Goal: Task Accomplishment & Management: Manage account settings

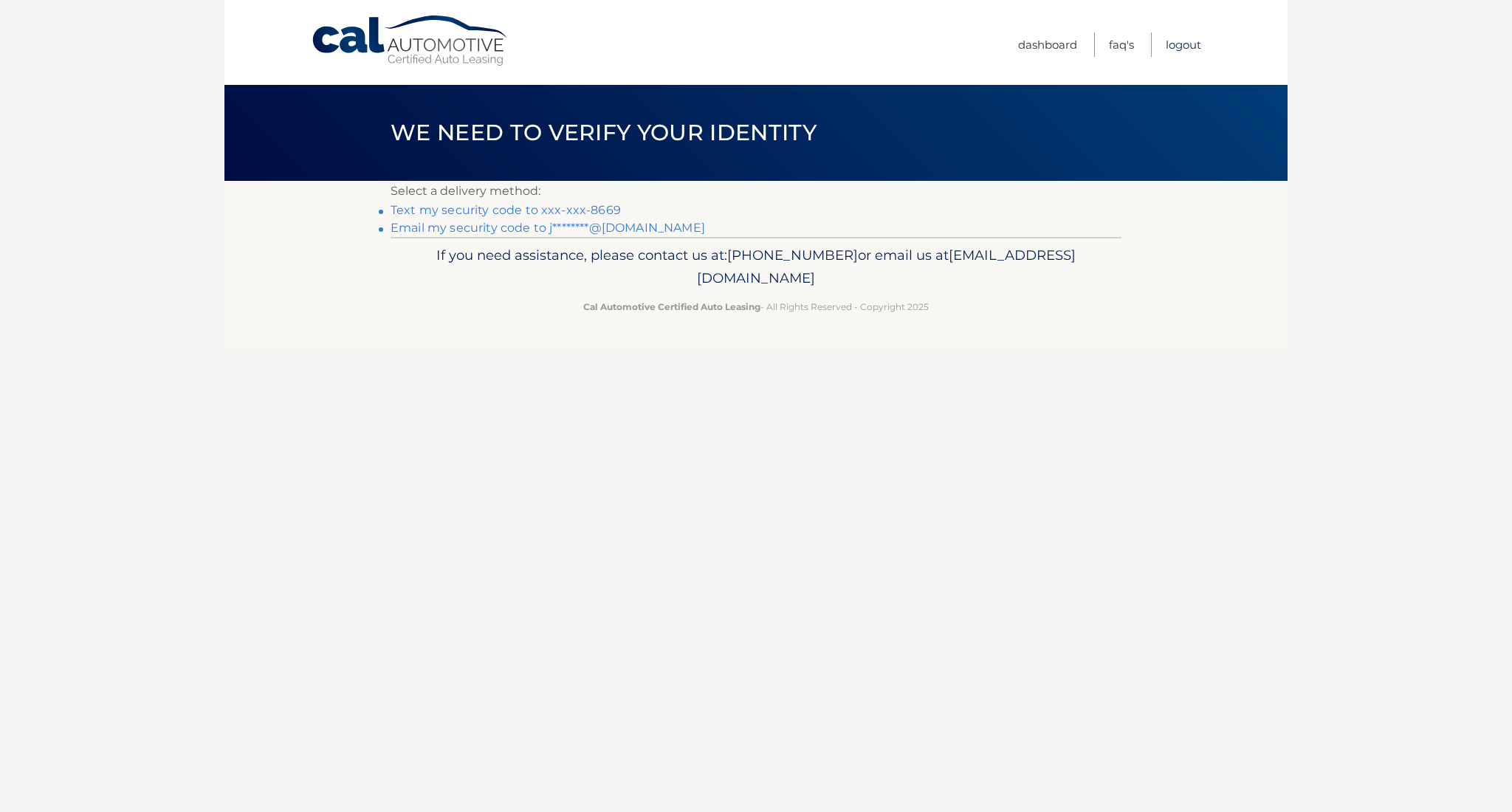
click link "Logout"
click at [483, 228] on link "Email my security code to j********@[DOMAIN_NAME]" at bounding box center [548, 228] width 314 height 14
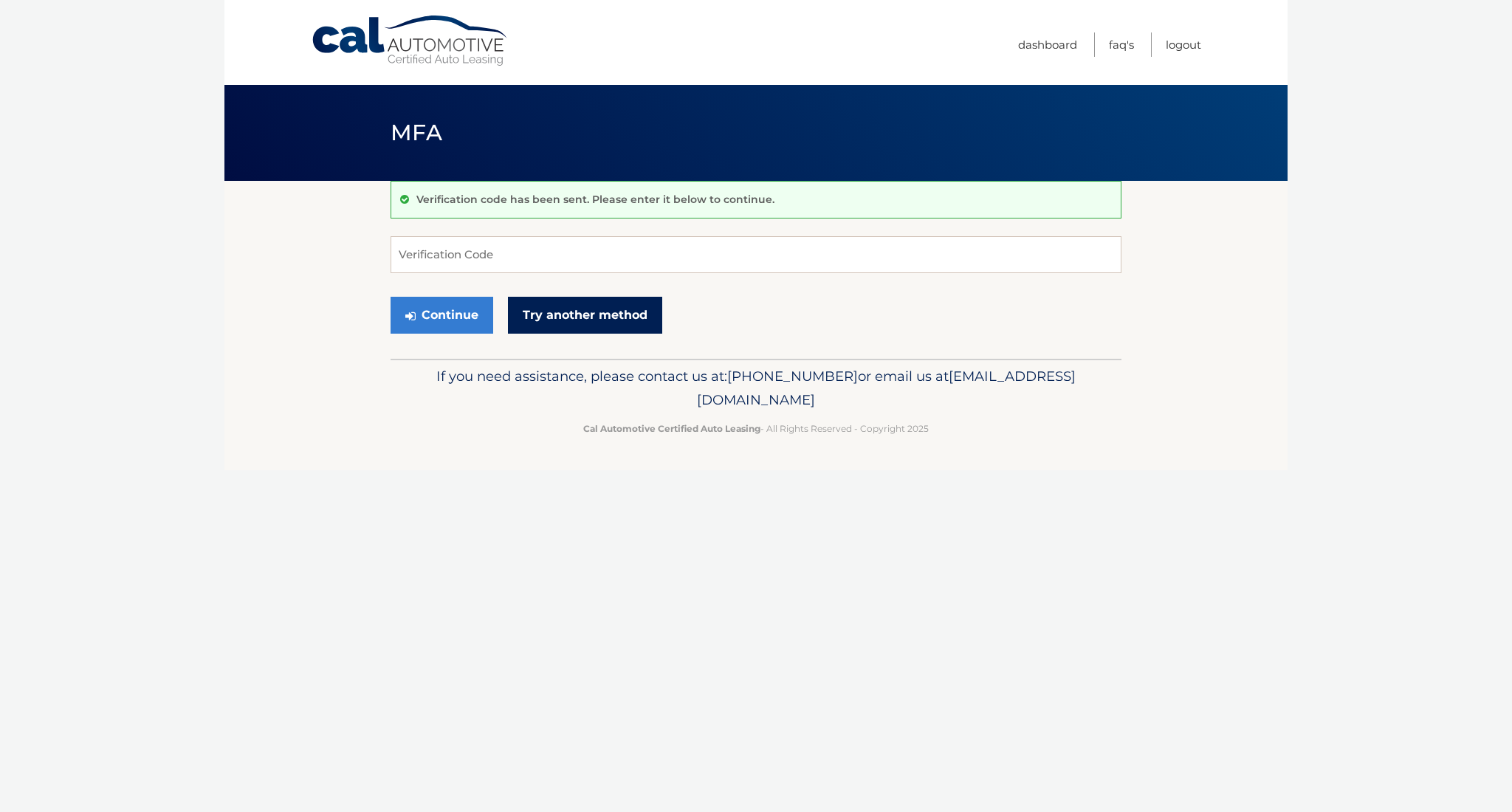
click at [536, 311] on link "Try another method" at bounding box center [585, 315] width 154 height 37
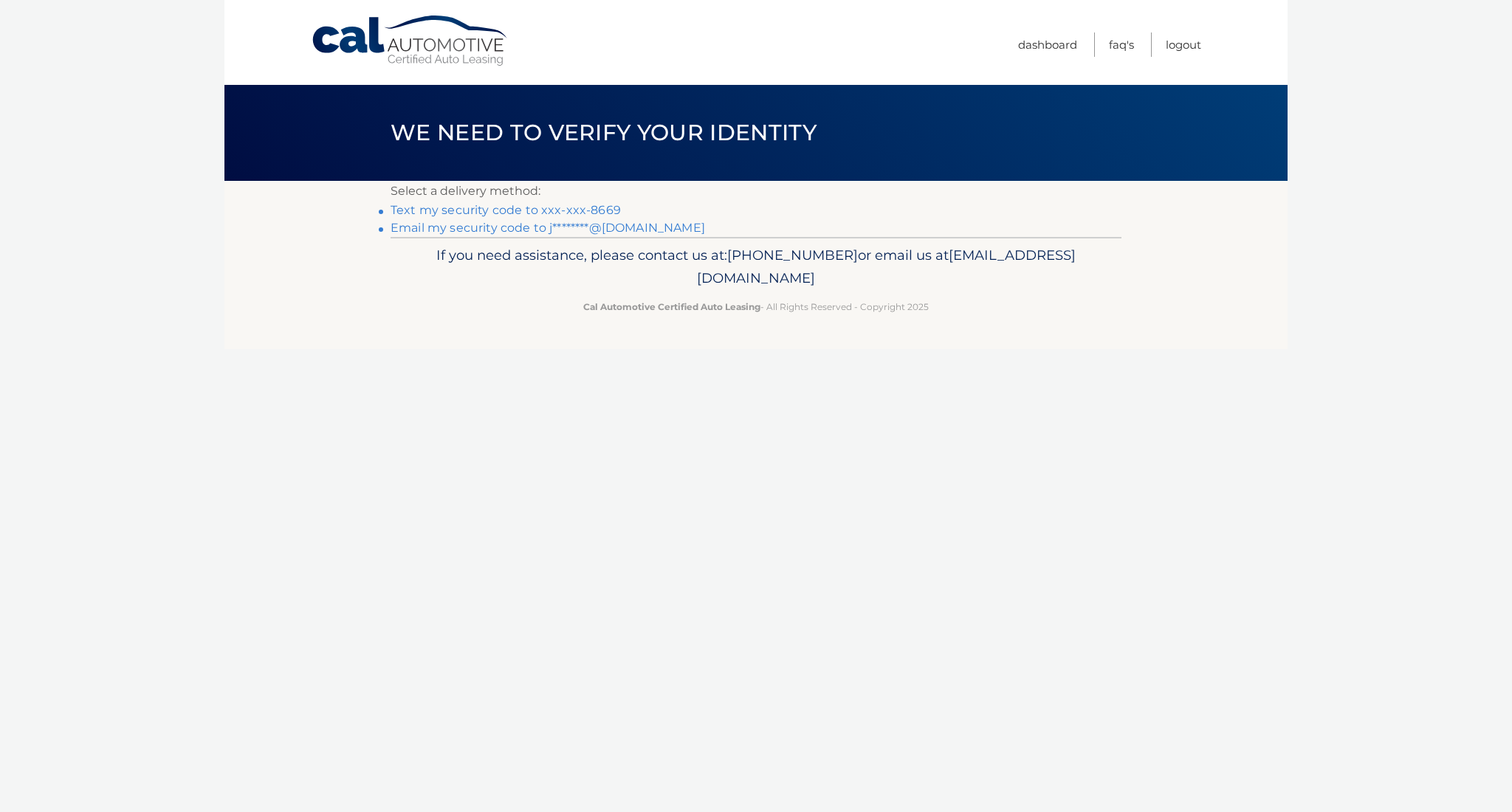
click at [502, 211] on link "Text my security code to xxx-xxx-8669" at bounding box center [506, 210] width 231 height 14
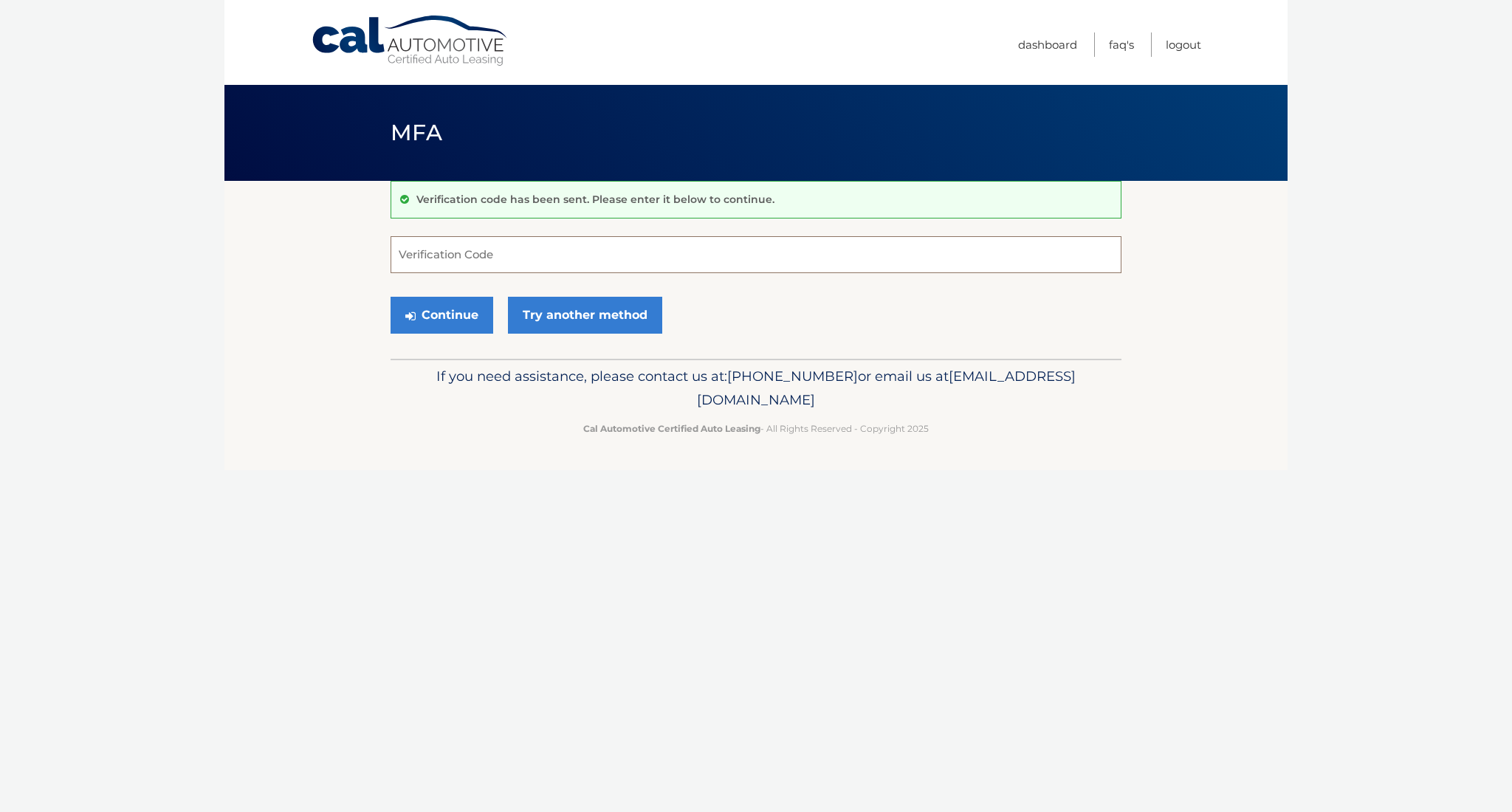
click at [519, 248] on input "Verification Code" at bounding box center [756, 255] width 731 height 37
type input "684159"
click at [464, 320] on button "Continue" at bounding box center [442, 315] width 103 height 37
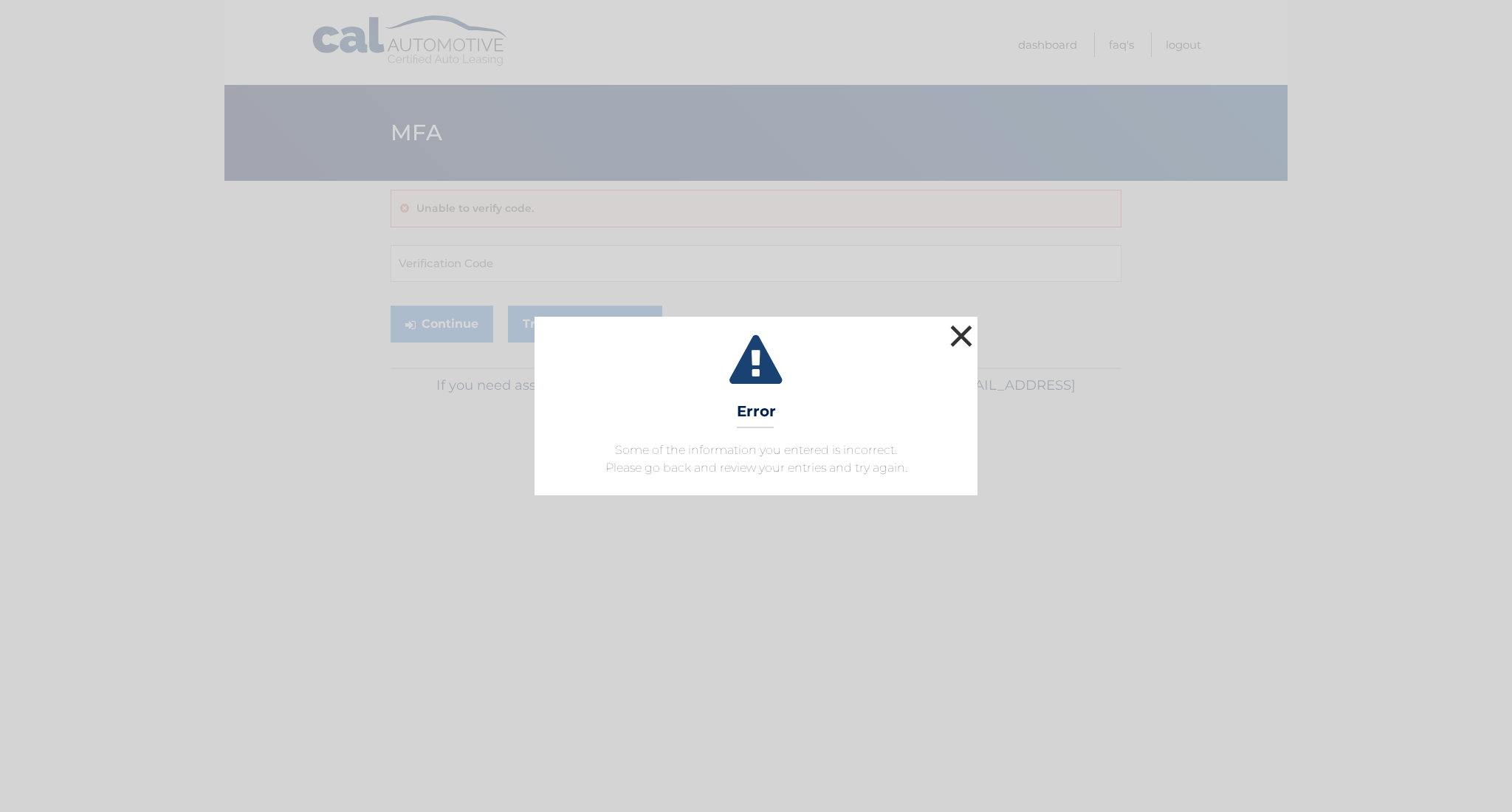
click at [964, 333] on button "×" at bounding box center [962, 336] width 29 height 29
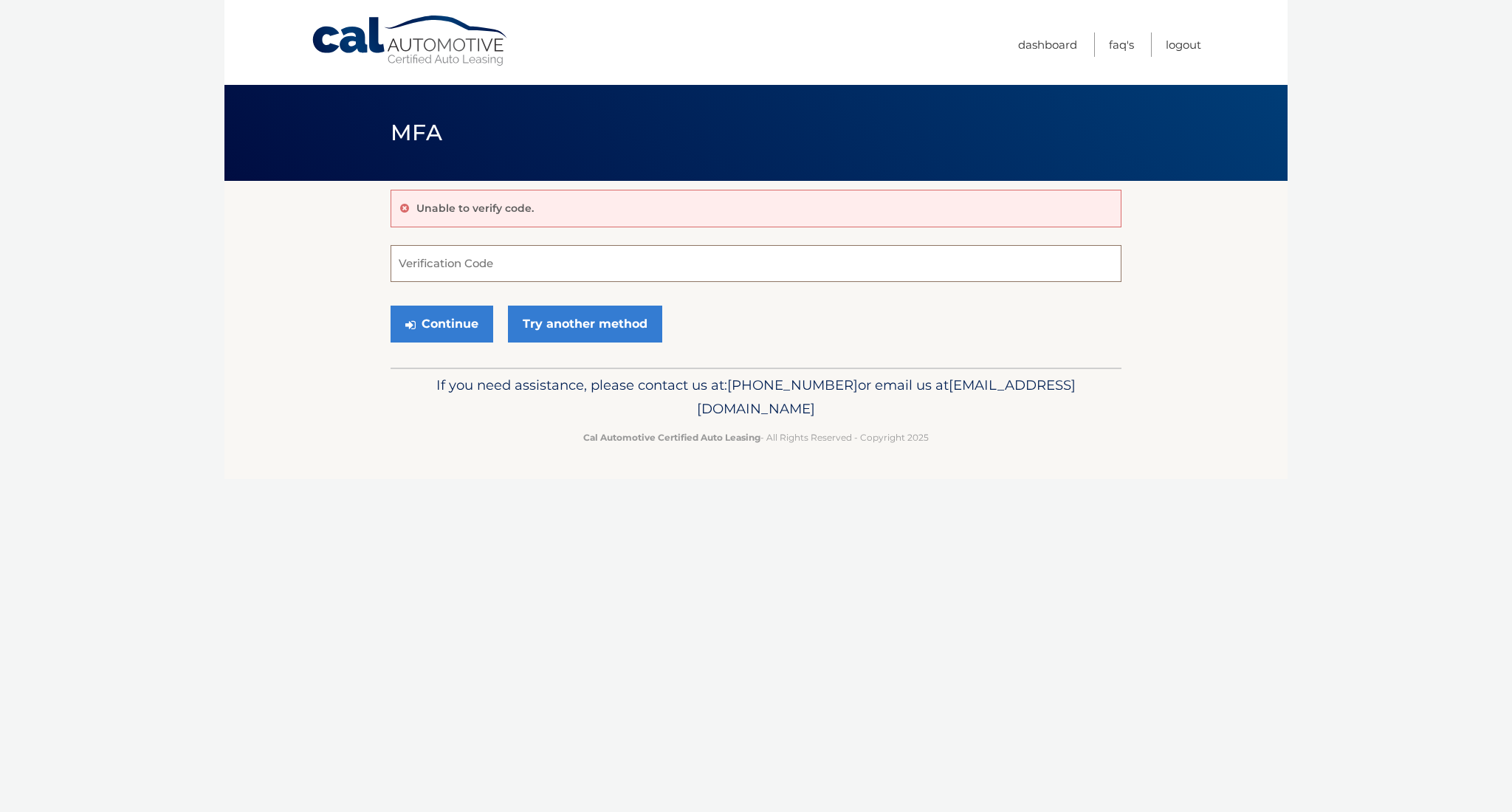
click at [519, 258] on input "Verification Code" at bounding box center [756, 264] width 731 height 37
type input "685149"
click at [458, 321] on button "Continue" at bounding box center [442, 324] width 103 height 37
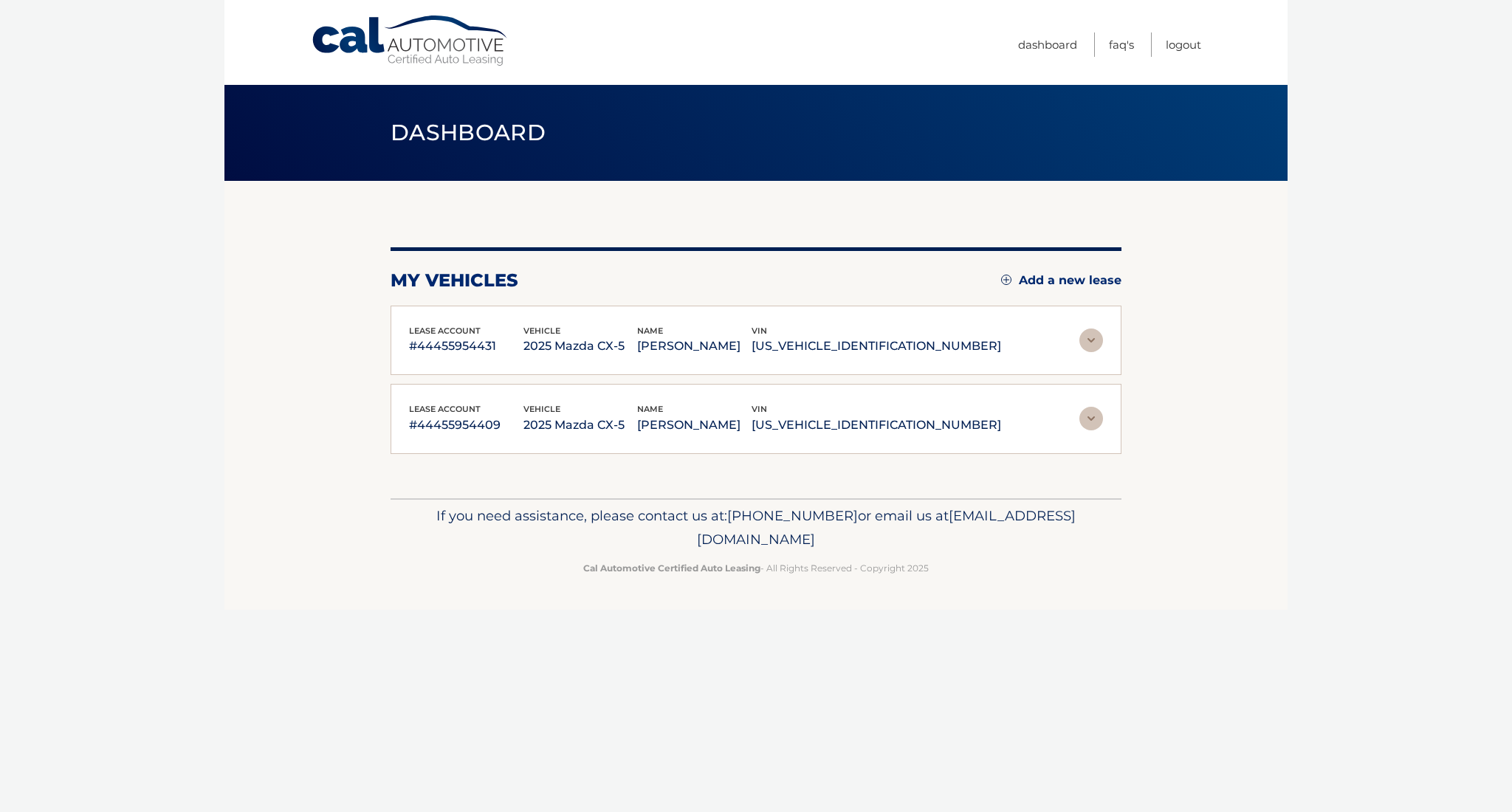
click at [1096, 343] on img at bounding box center [1091, 340] width 24 height 24
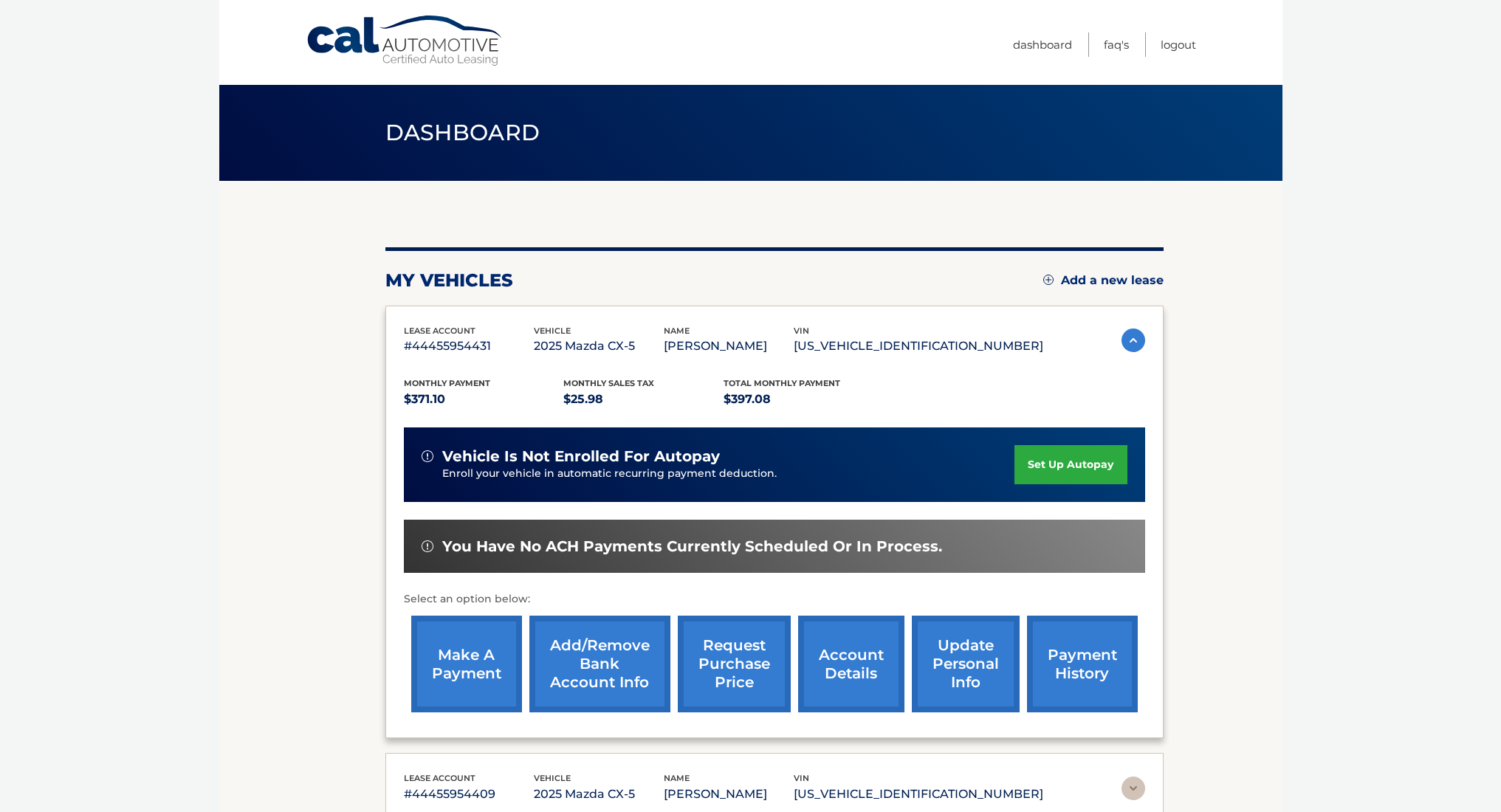
click at [465, 666] on link "make a payment" at bounding box center [466, 663] width 111 height 97
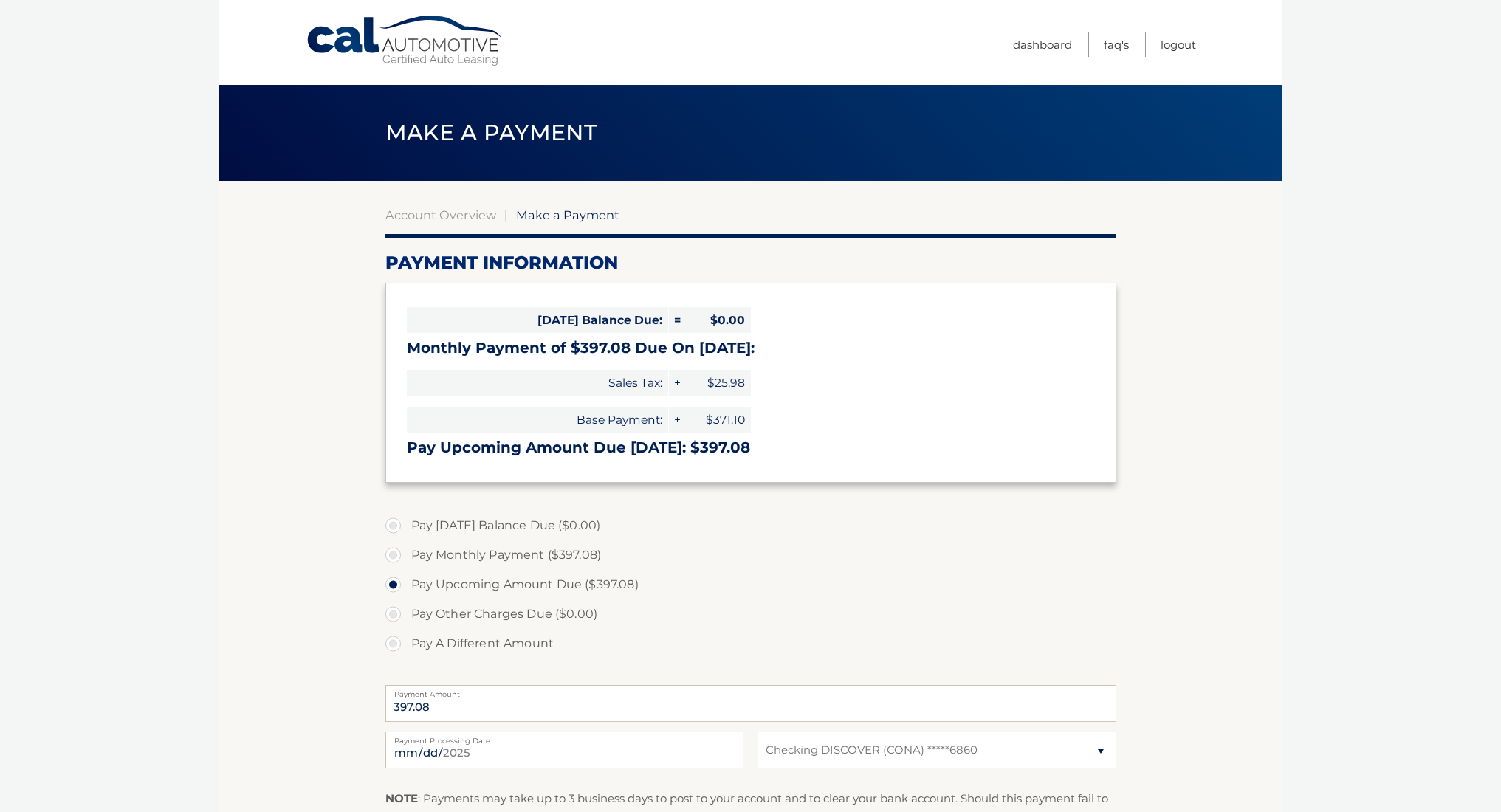
select select "YTFjMjliZjItMzc1YS00OTU2LWE0ZmYtNTE2YzdmODM4YjA1"
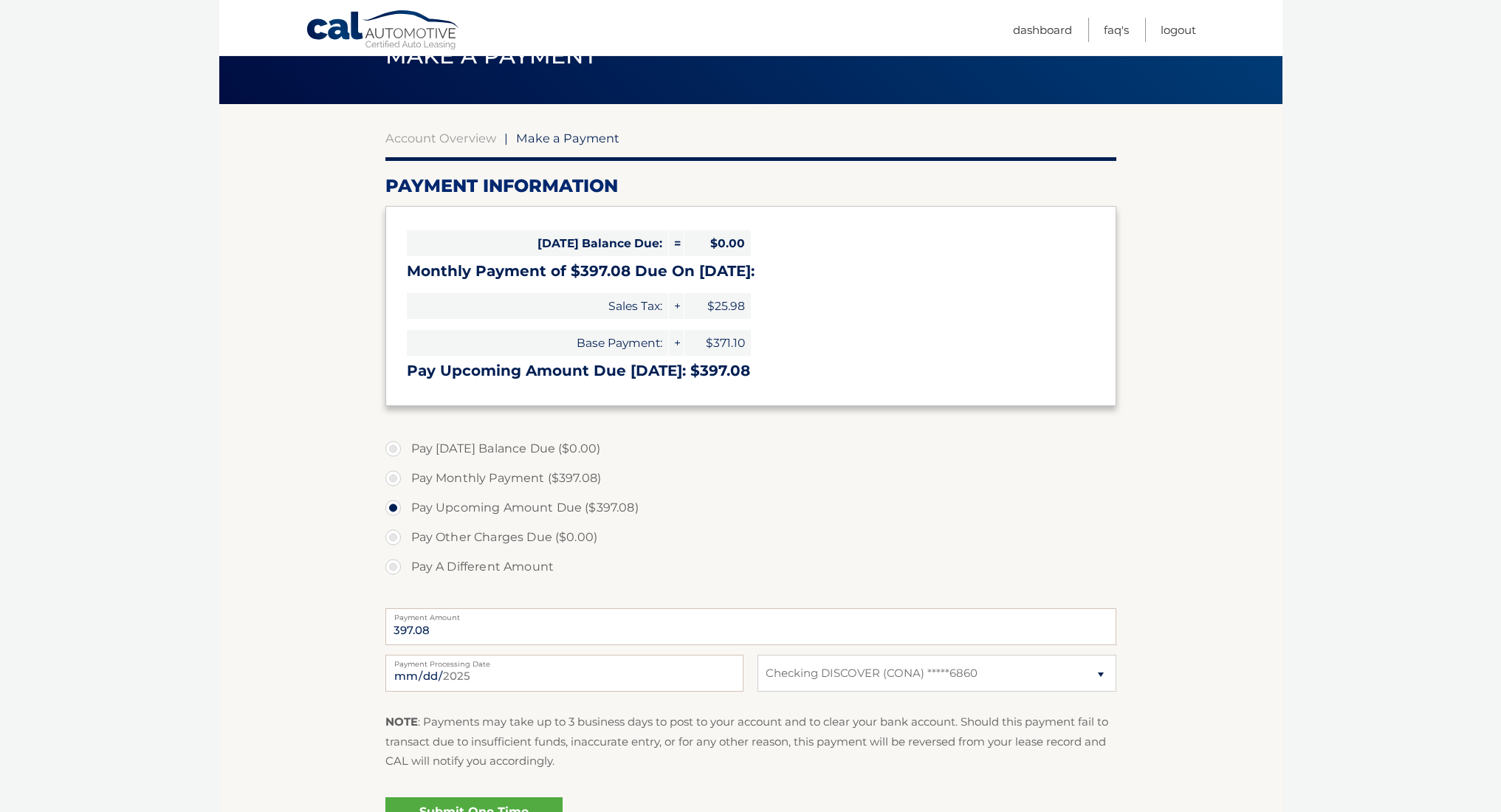
scroll to position [239, 0]
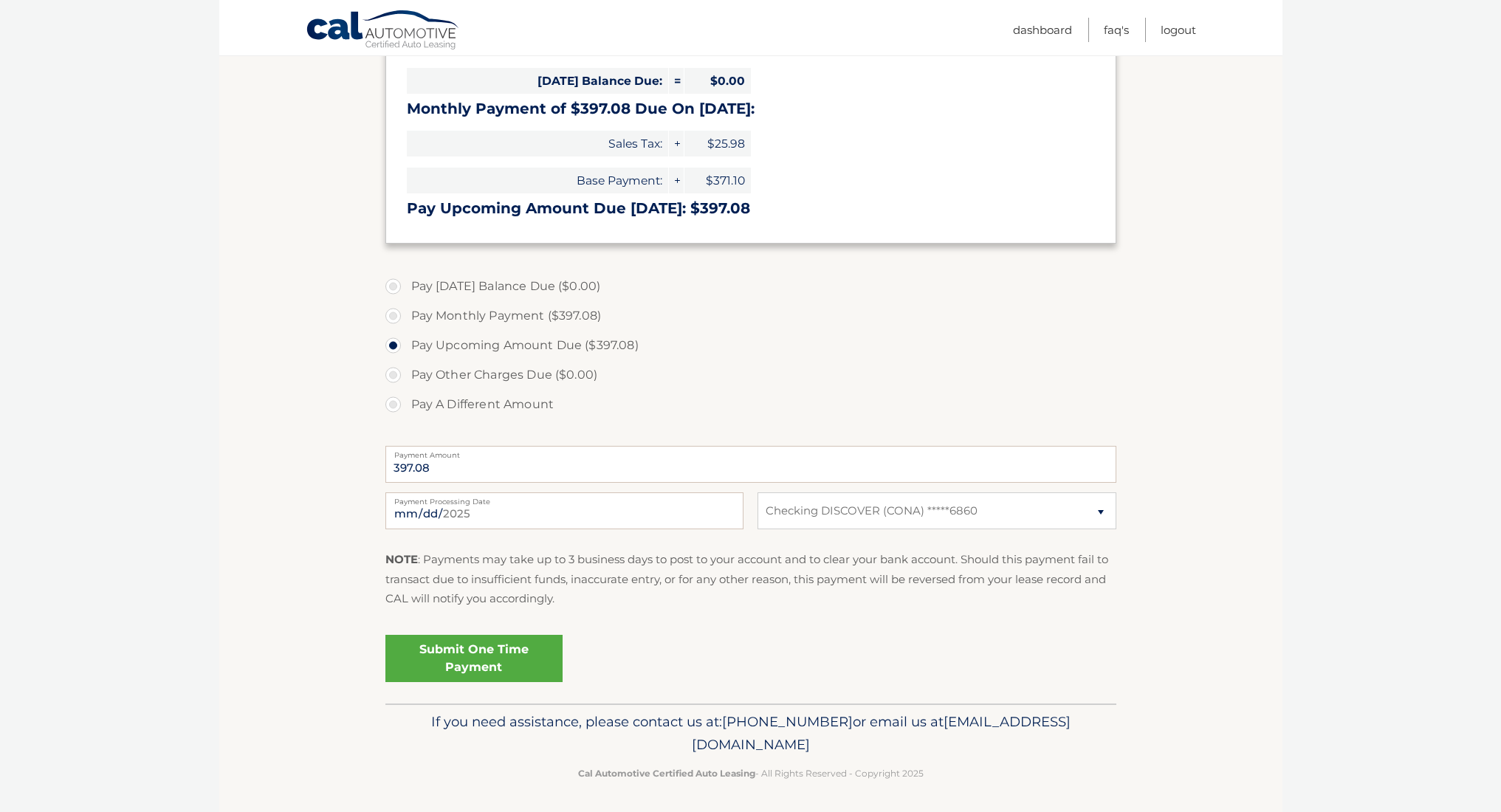
click at [481, 661] on link "Submit One Time Payment" at bounding box center [474, 658] width 177 height 47
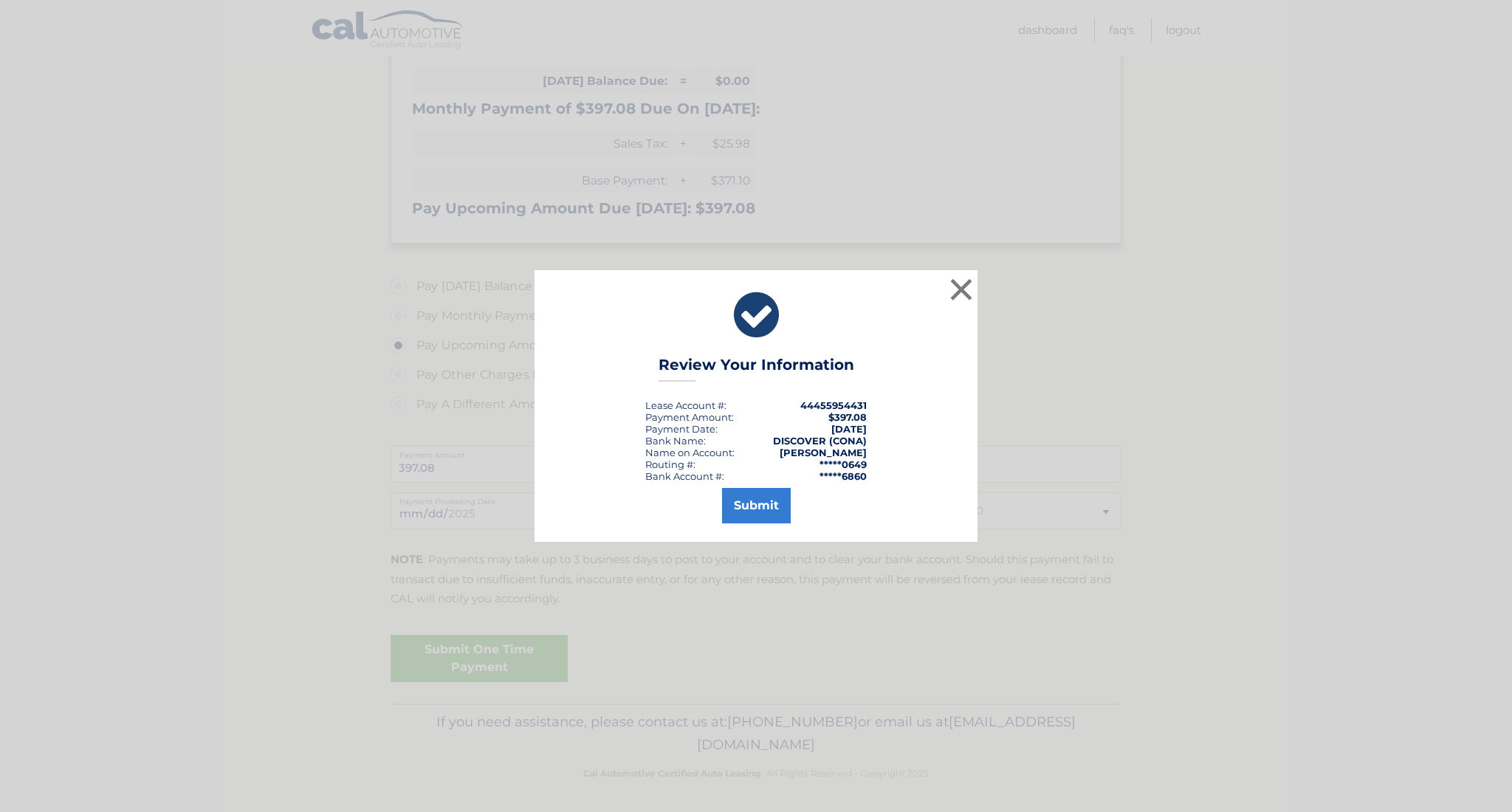
click at [962, 288] on button "×" at bounding box center [962, 290] width 29 height 29
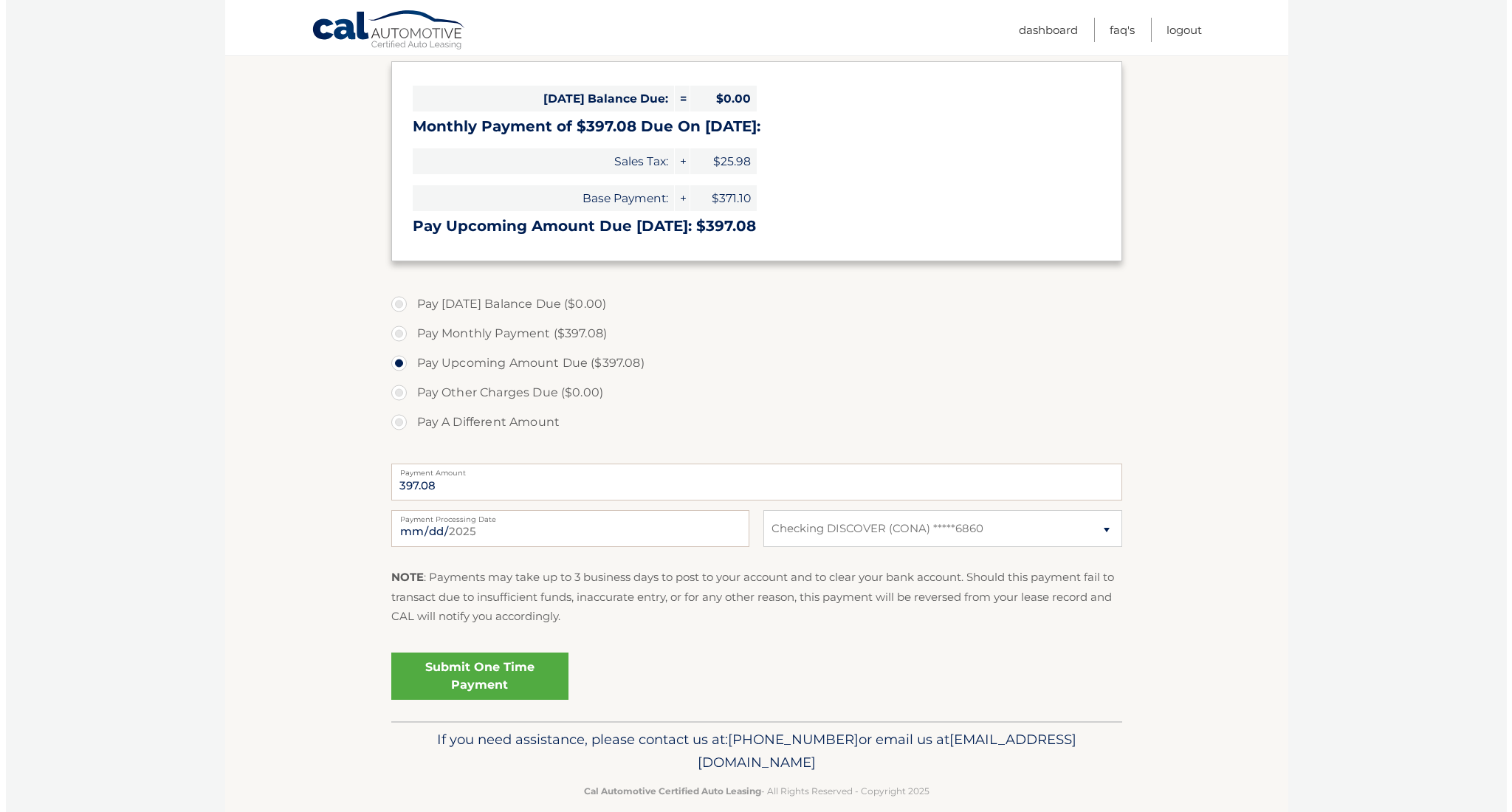
scroll to position [218, 0]
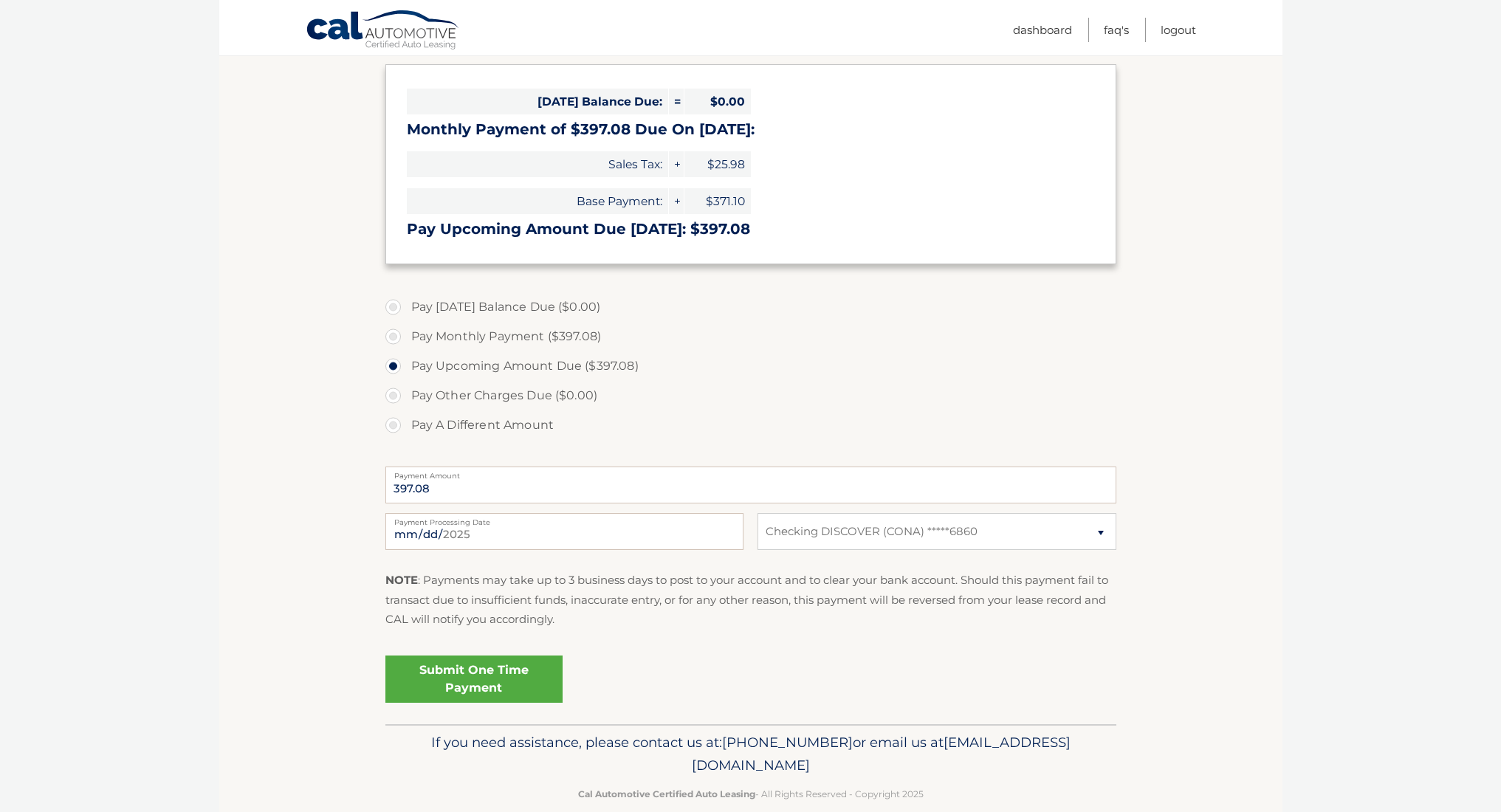
click at [505, 678] on link "Submit One Time Payment" at bounding box center [474, 679] width 177 height 47
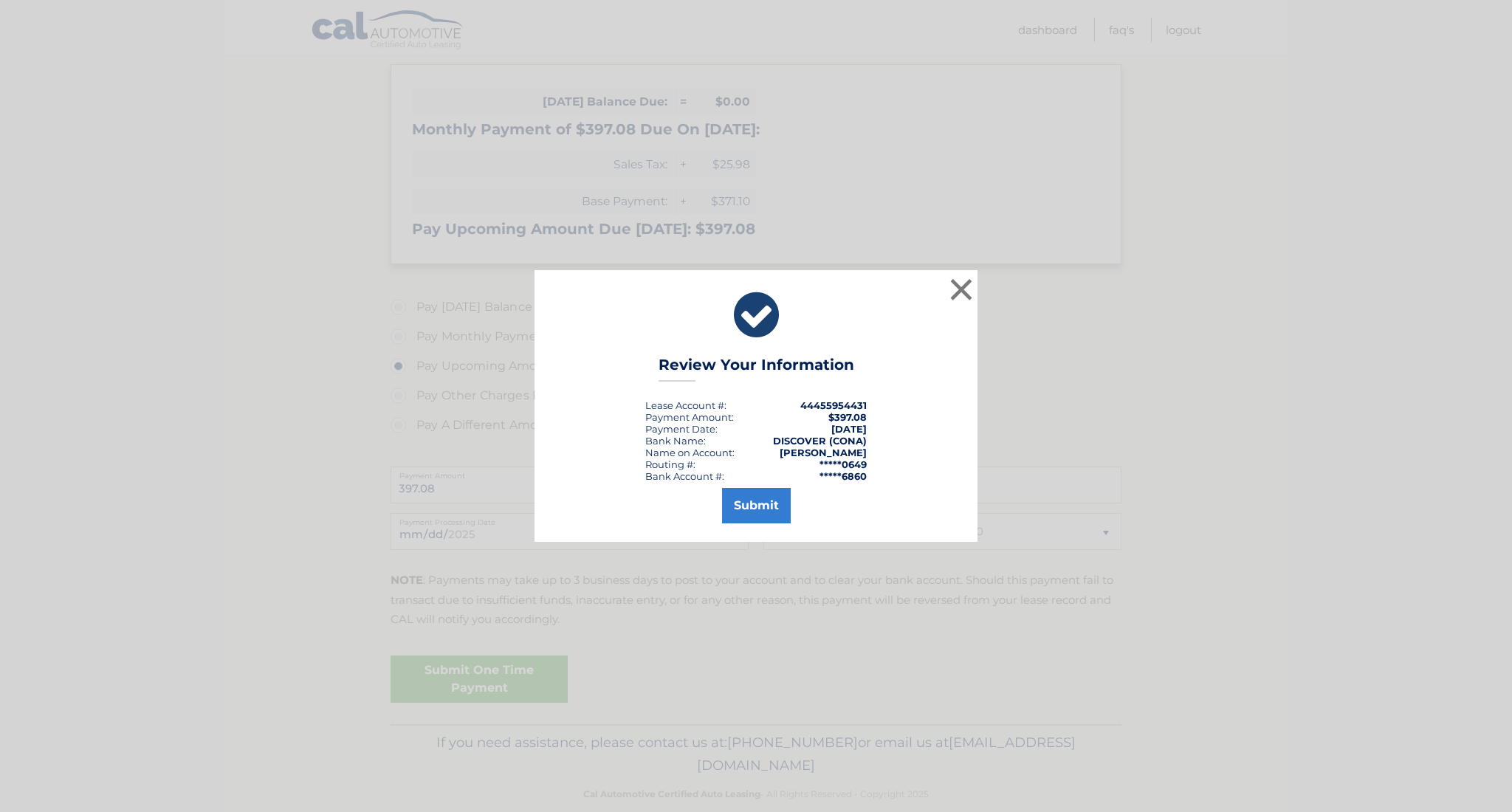
click at [770, 509] on button "Submit" at bounding box center [756, 505] width 69 height 36
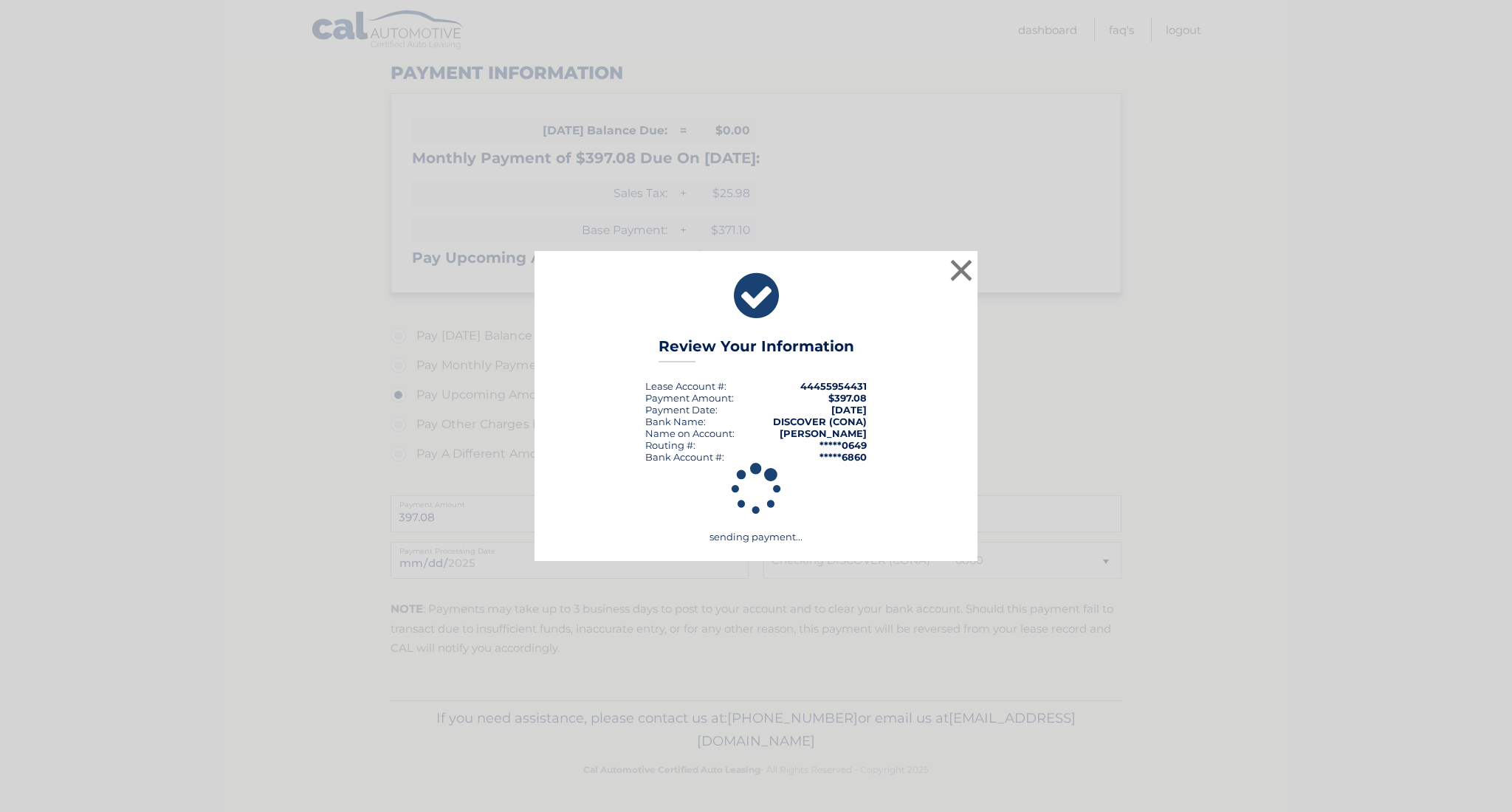
scroll to position [186, 0]
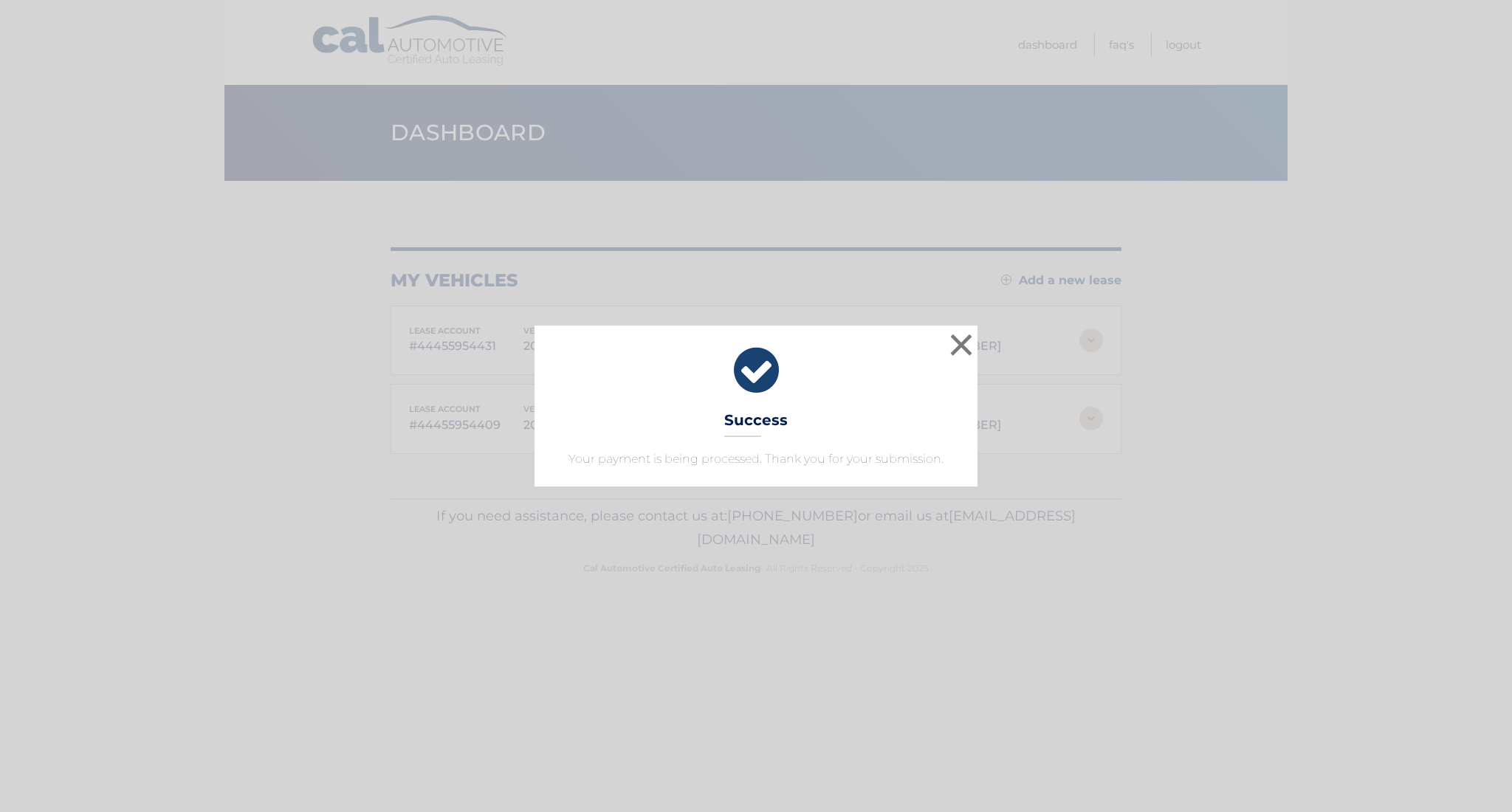
click at [955, 351] on button "×" at bounding box center [962, 344] width 29 height 29
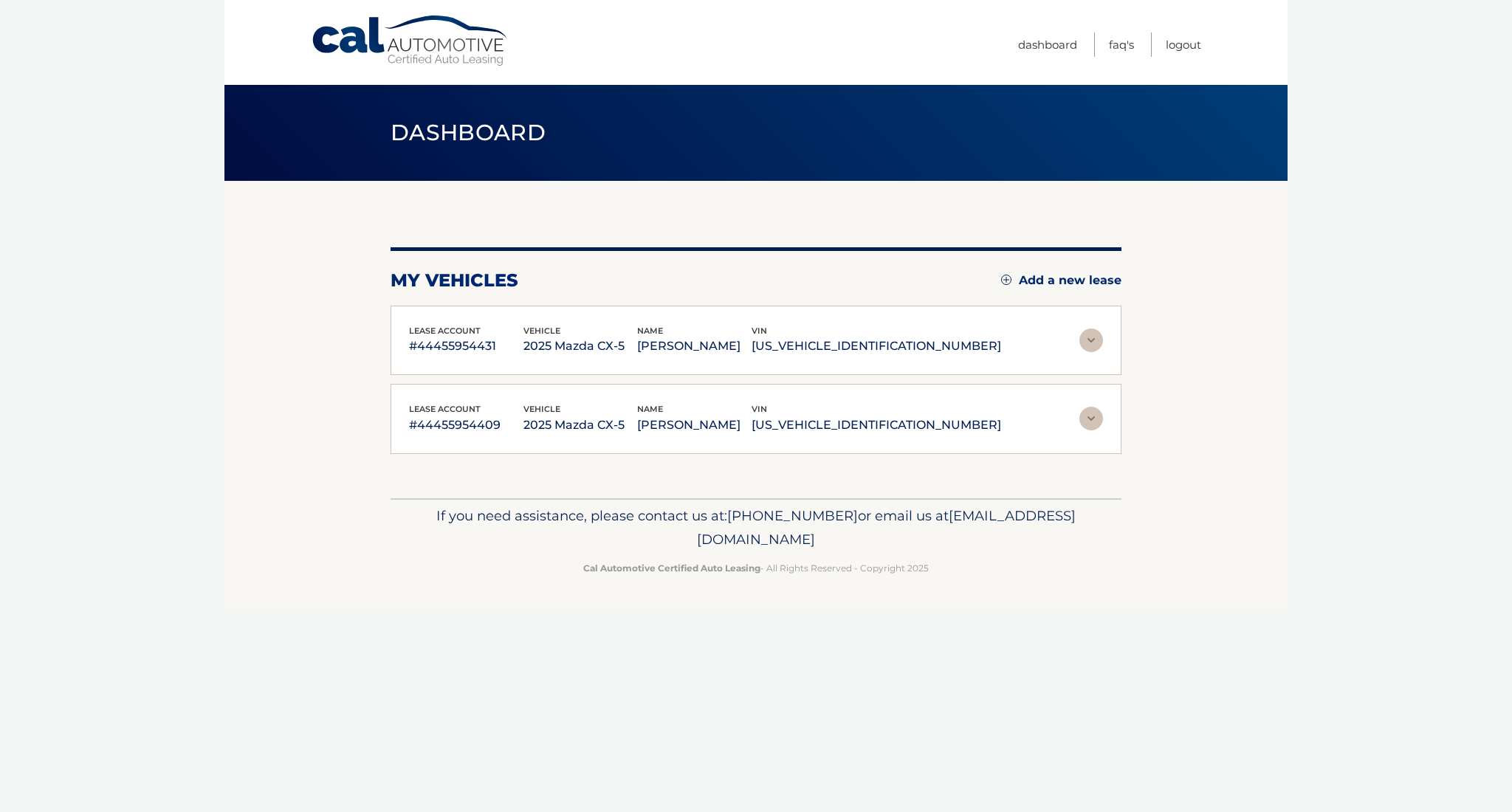
click at [1089, 416] on img at bounding box center [1091, 419] width 24 height 24
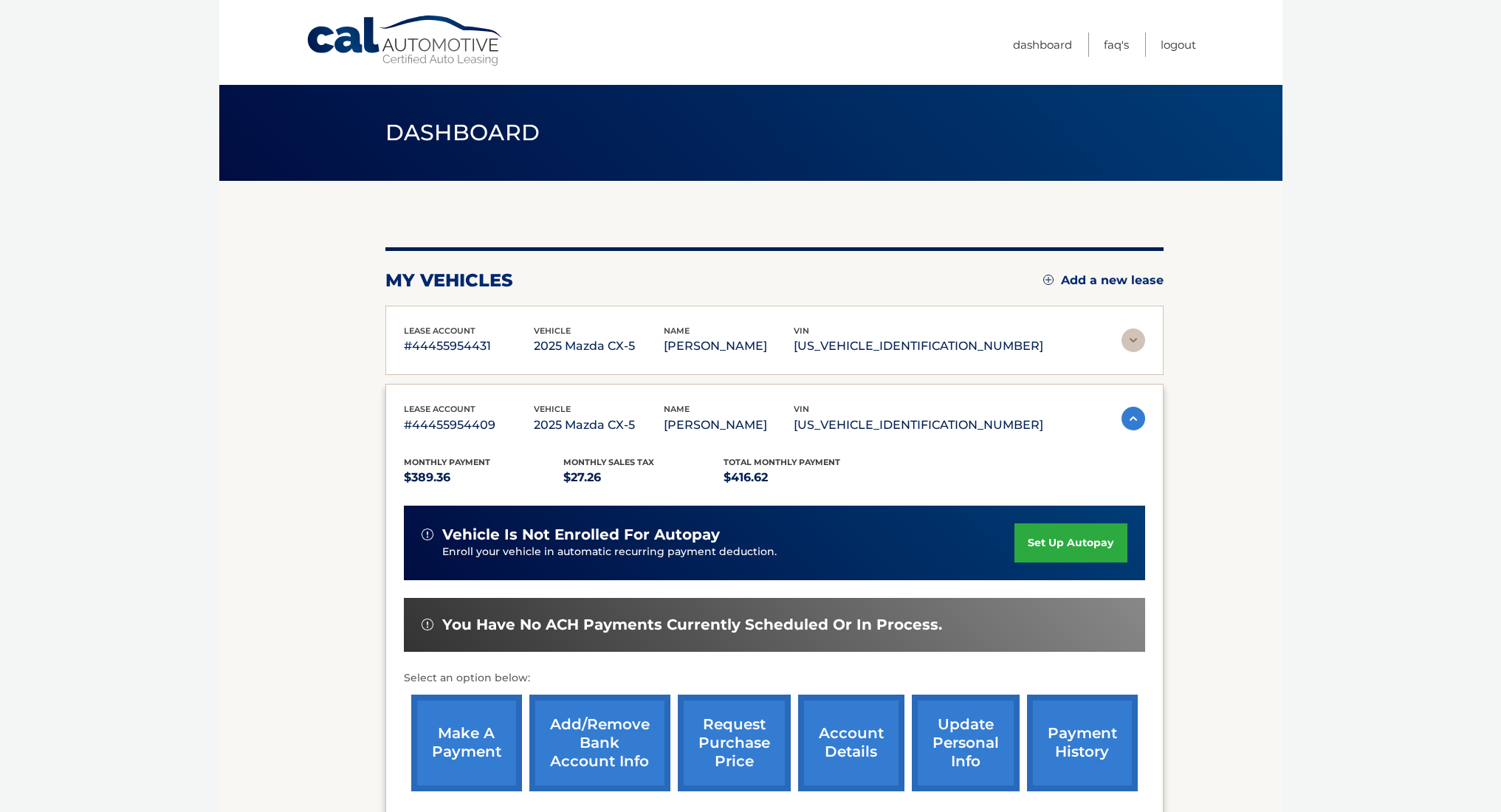
click at [480, 707] on link "make a payment" at bounding box center [466, 742] width 111 height 97
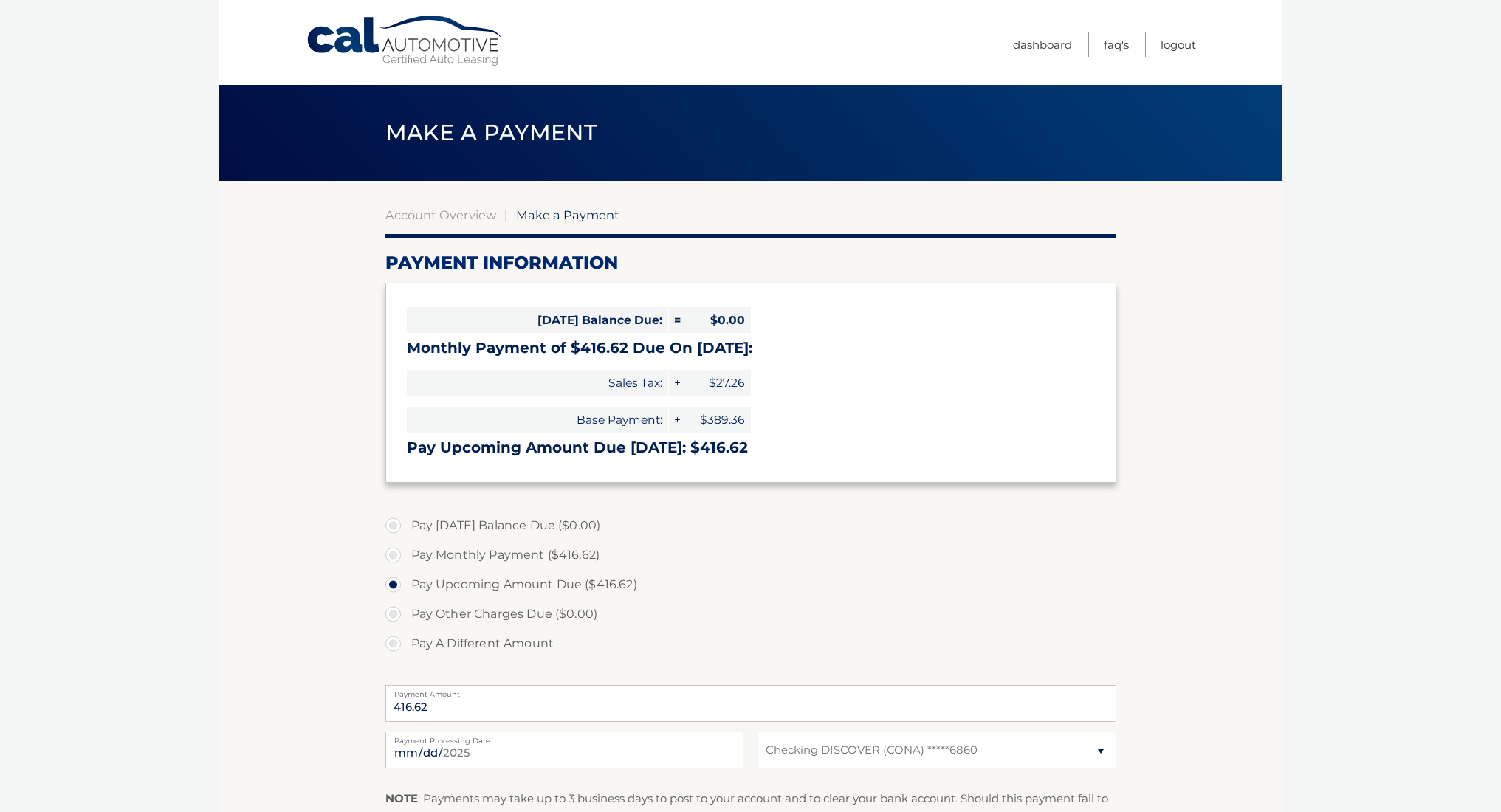
select select "Y2RhNzA2ZjgtZTk1YS00ZThhLWEyMmEtNGY4NTBiNWI5OTk5"
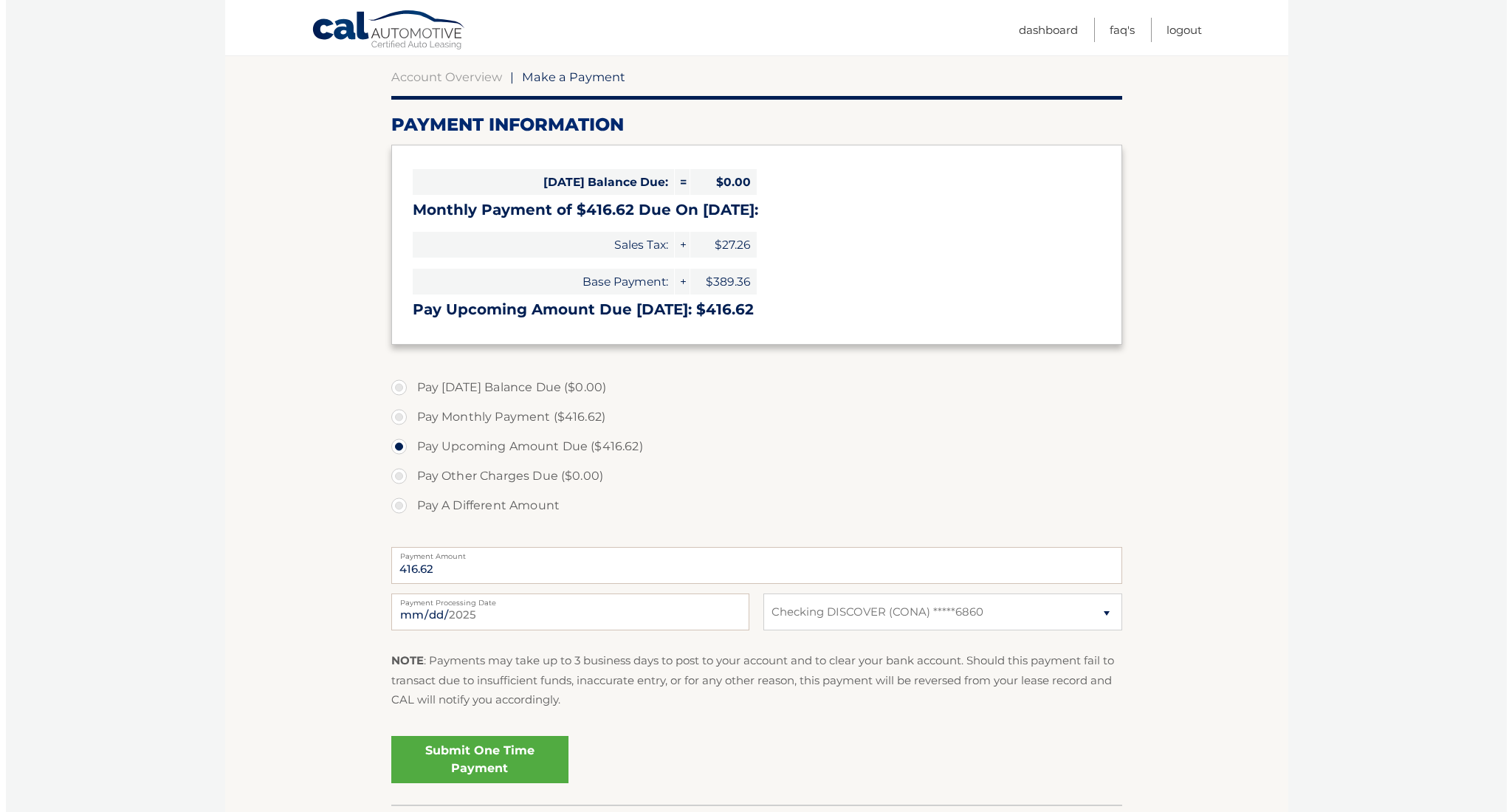
scroll to position [155, 0]
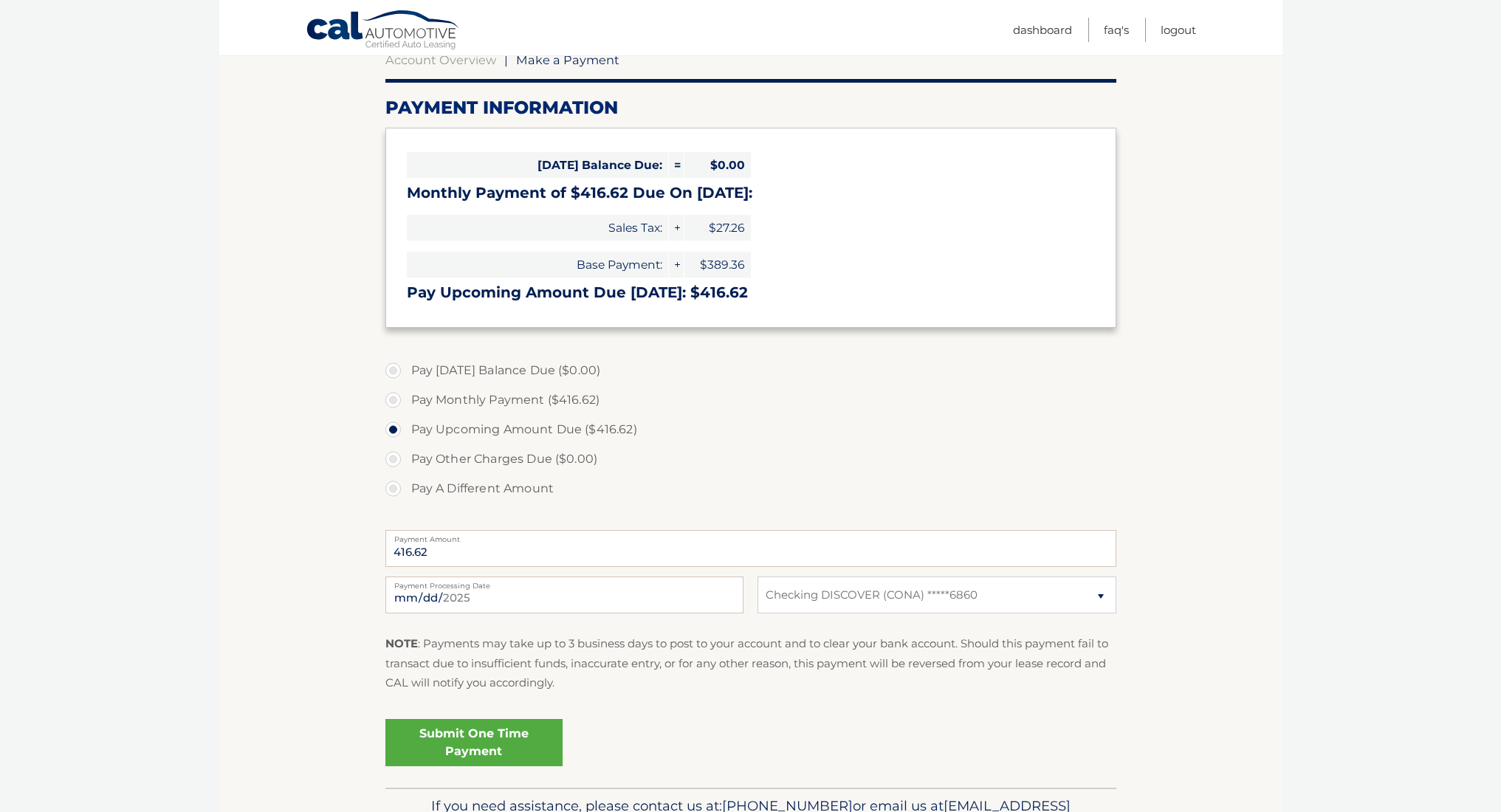
click at [484, 741] on link "Submit One Time Payment" at bounding box center [474, 742] width 177 height 47
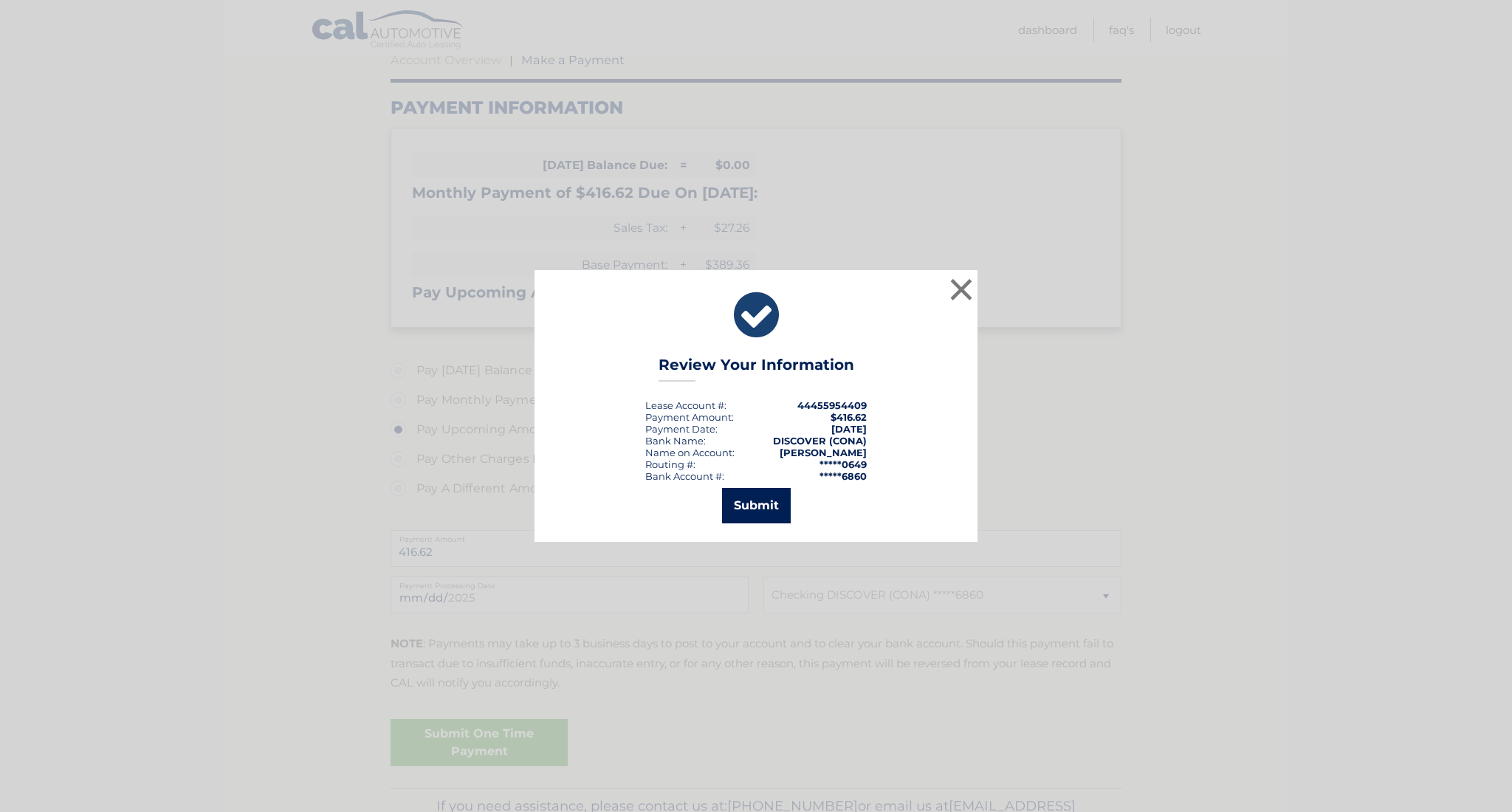
click at [754, 502] on button "Submit" at bounding box center [756, 505] width 69 height 36
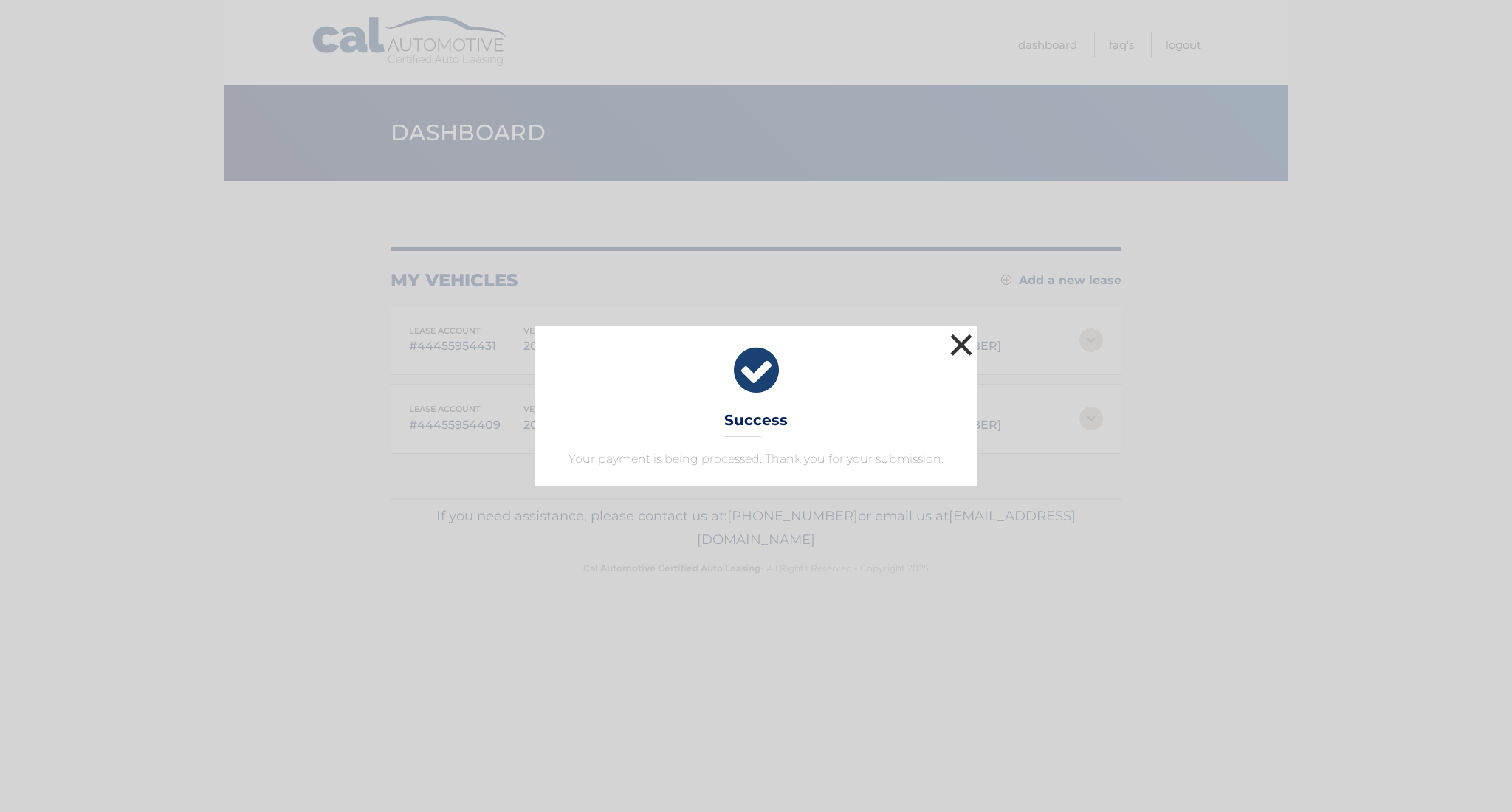
click at [958, 342] on button "×" at bounding box center [962, 344] width 29 height 29
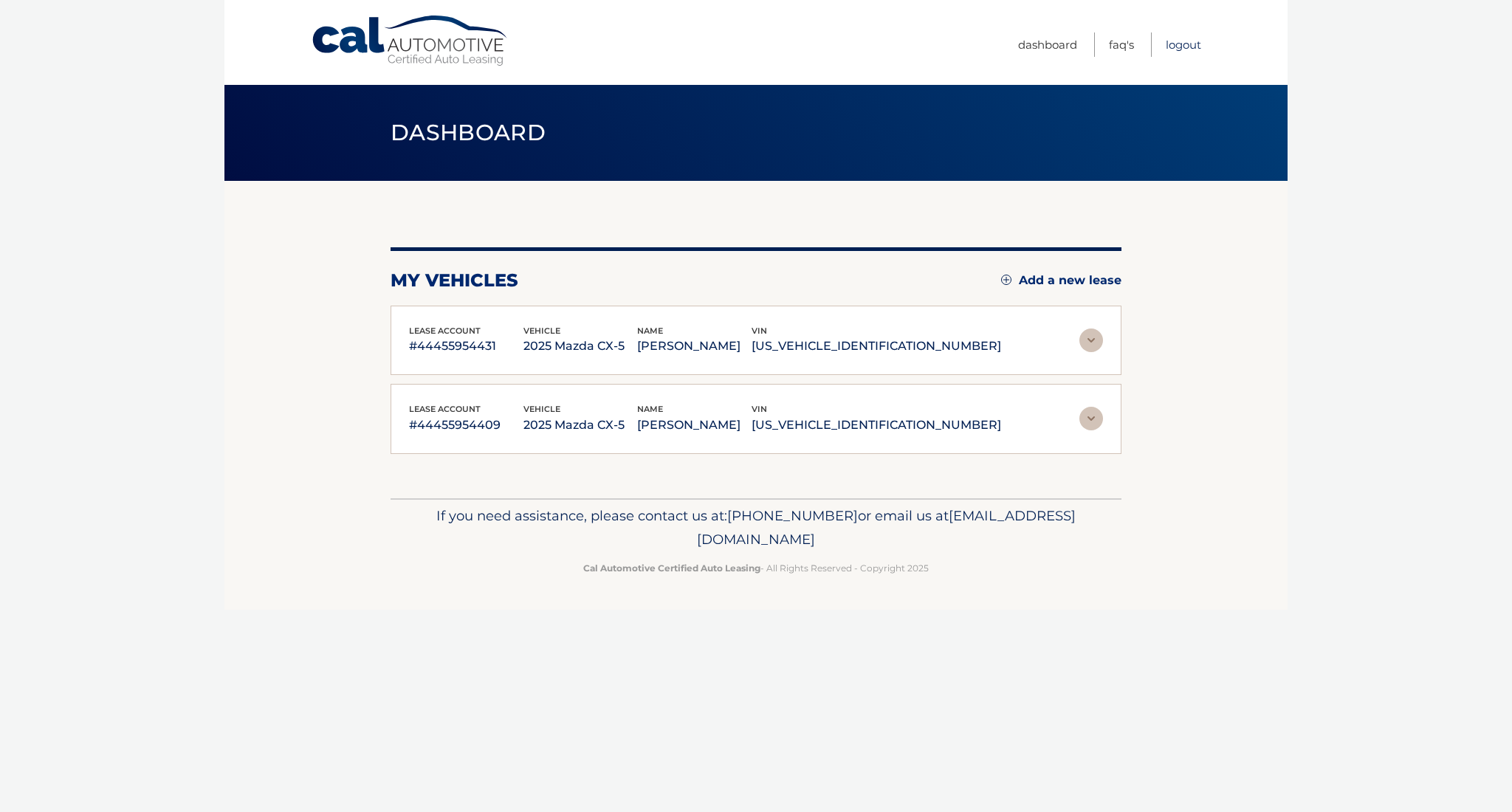
click at [1187, 44] on link "Logout" at bounding box center [1184, 44] width 36 height 24
